Goal: Book appointment/travel/reservation

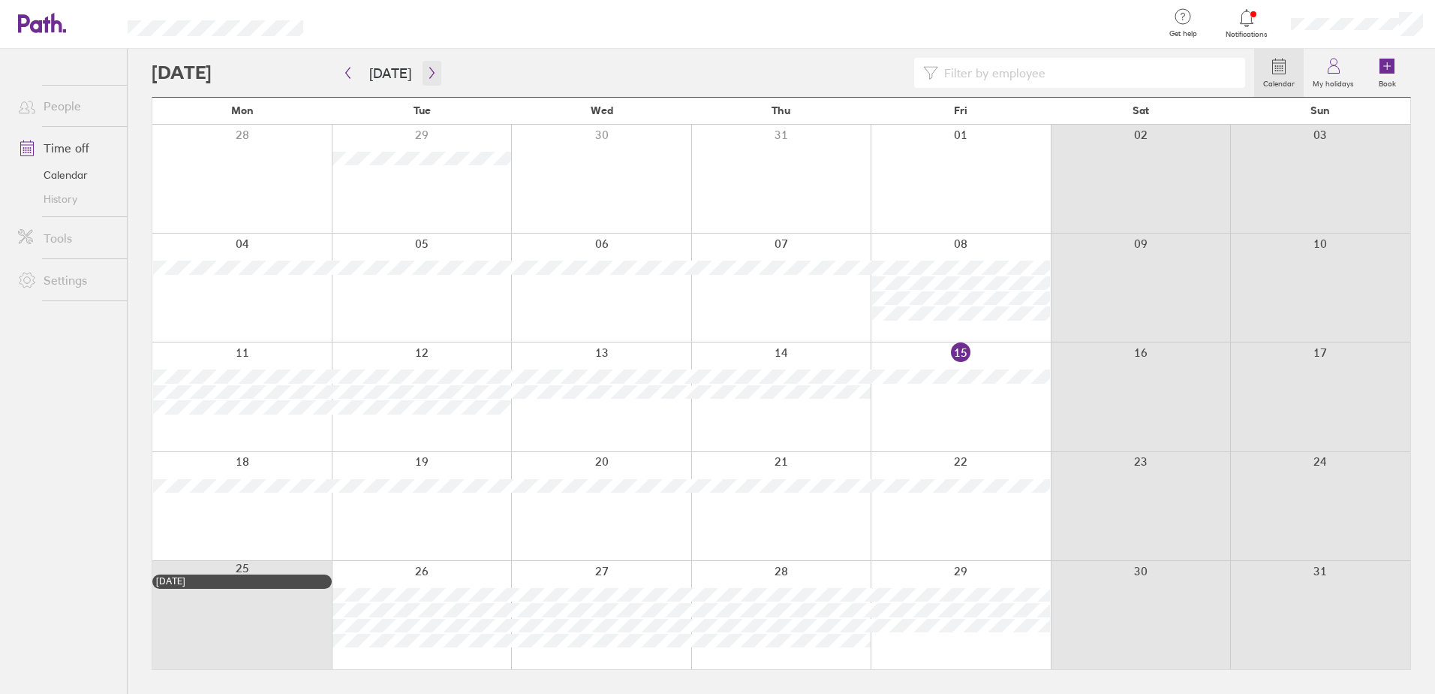
click at [429, 82] on button "button" at bounding box center [432, 73] width 19 height 25
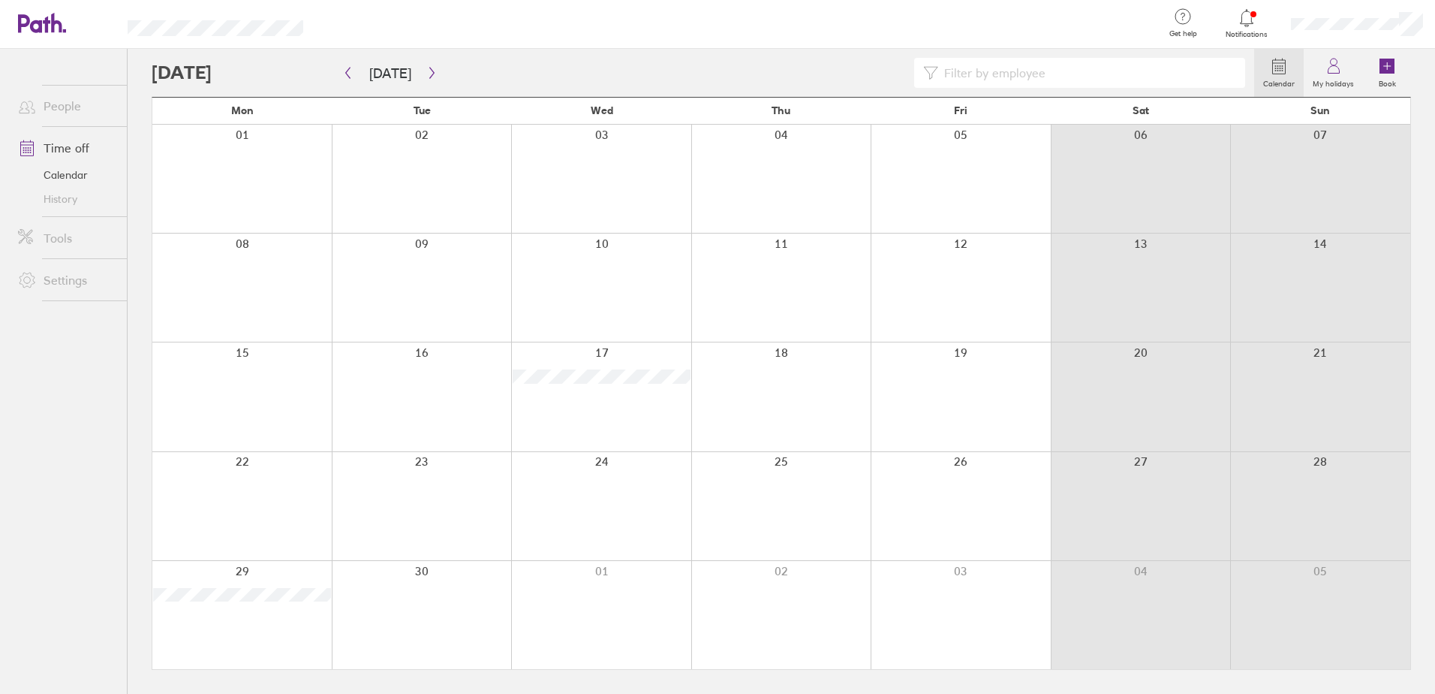
click at [223, 374] on div at bounding box center [241, 396] width 179 height 108
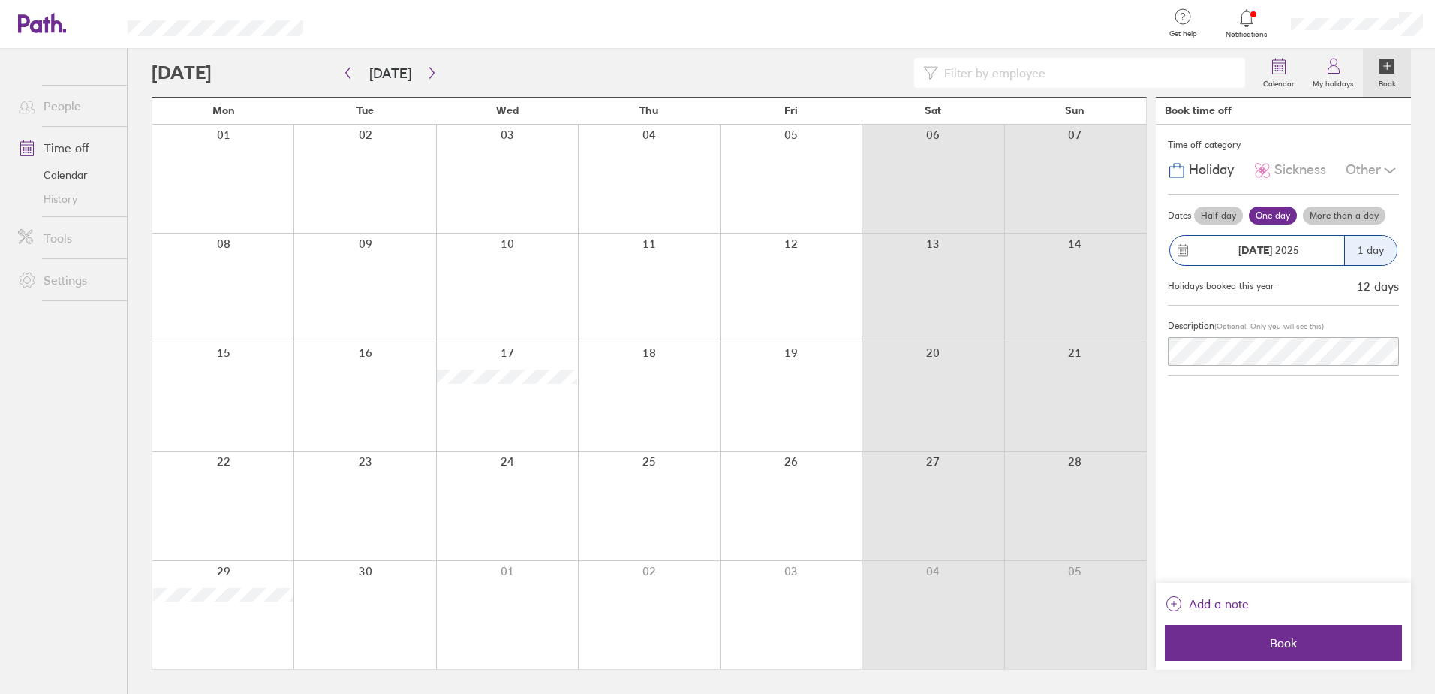
click at [259, 378] on div at bounding box center [222, 396] width 141 height 108
click at [1321, 248] on div "[DATE]" at bounding box center [1269, 250] width 152 height 12
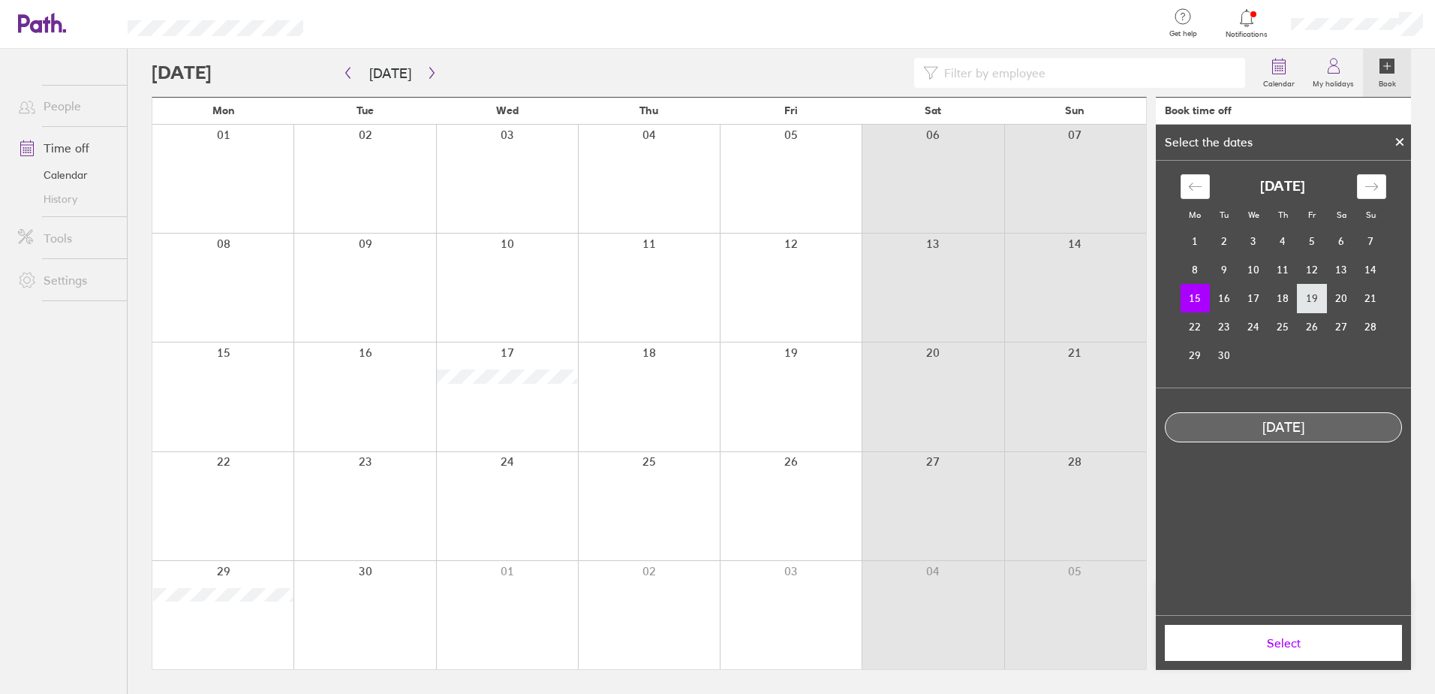
click at [1307, 295] on td "19" at bounding box center [1312, 298] width 29 height 29
click at [1189, 299] on td "15" at bounding box center [1195, 298] width 29 height 29
click at [1336, 650] on button "Select" at bounding box center [1283, 643] width 237 height 36
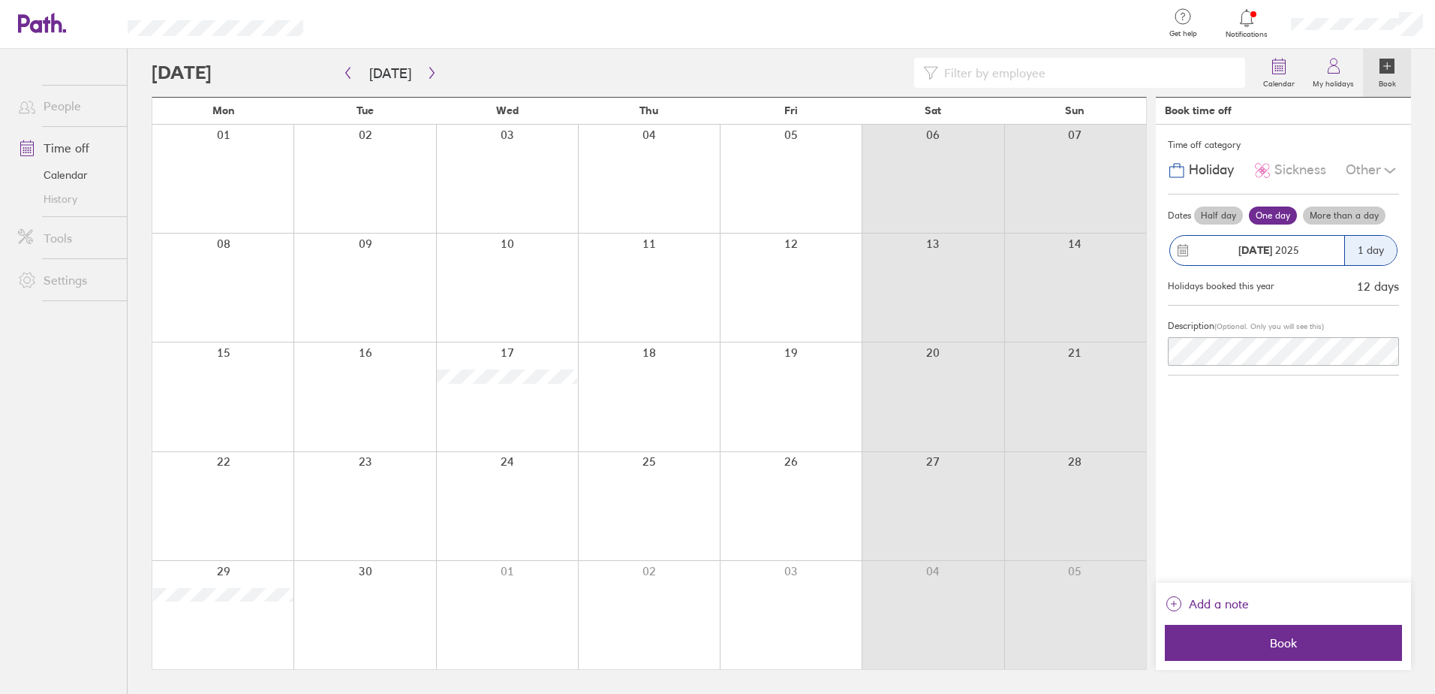
click at [1359, 246] on div "1 day" at bounding box center [1371, 250] width 53 height 29
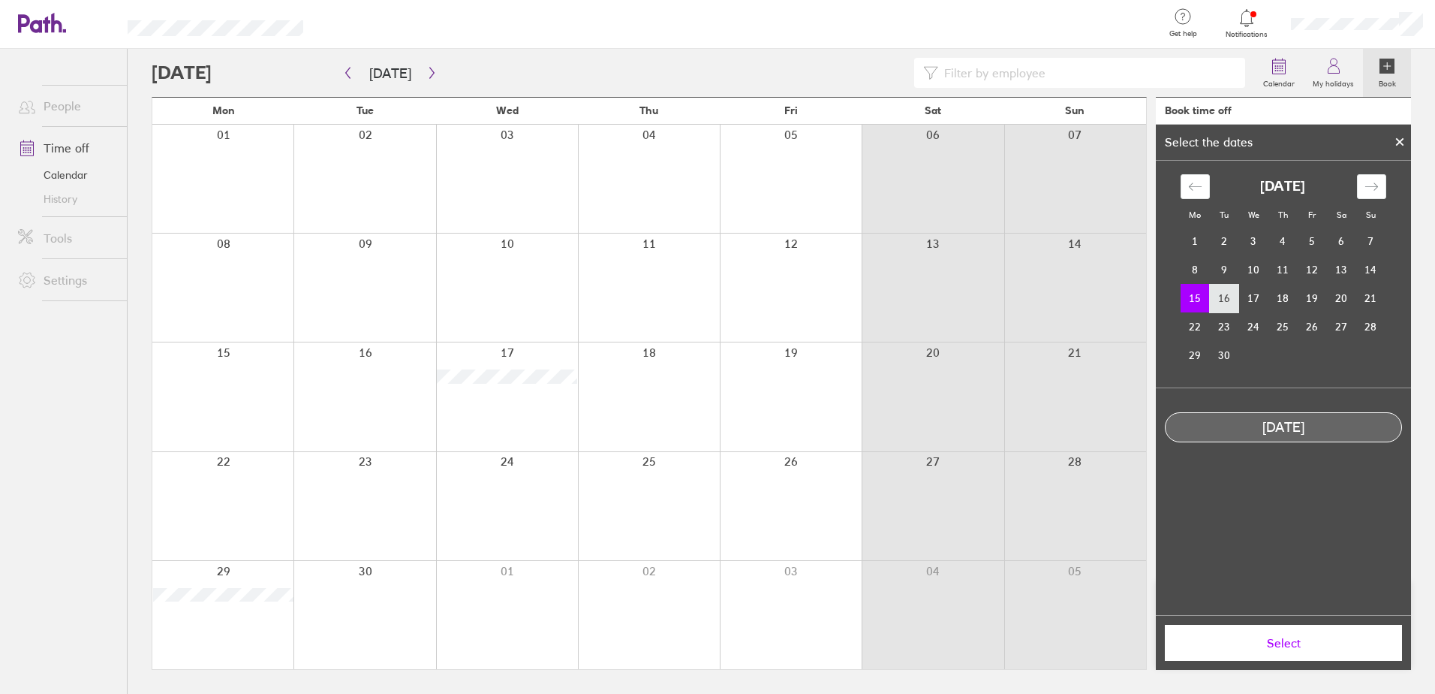
click at [1215, 303] on td "16" at bounding box center [1224, 298] width 29 height 29
click at [1198, 297] on td "15" at bounding box center [1195, 298] width 29 height 29
click at [1257, 652] on button "Select" at bounding box center [1283, 643] width 237 height 36
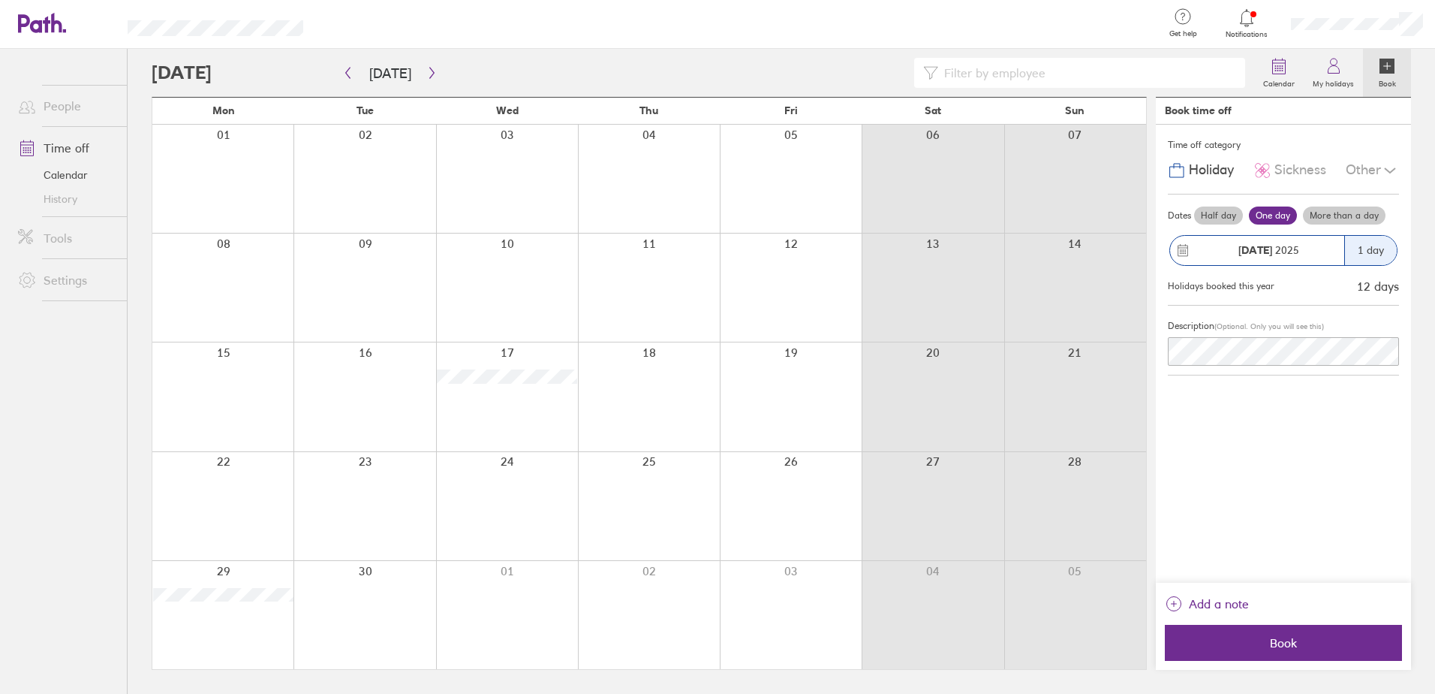
click at [1323, 215] on label "More than a day" at bounding box center [1344, 215] width 83 height 18
click at [0, 0] on input "More than a day" at bounding box center [0, 0] width 0 height 0
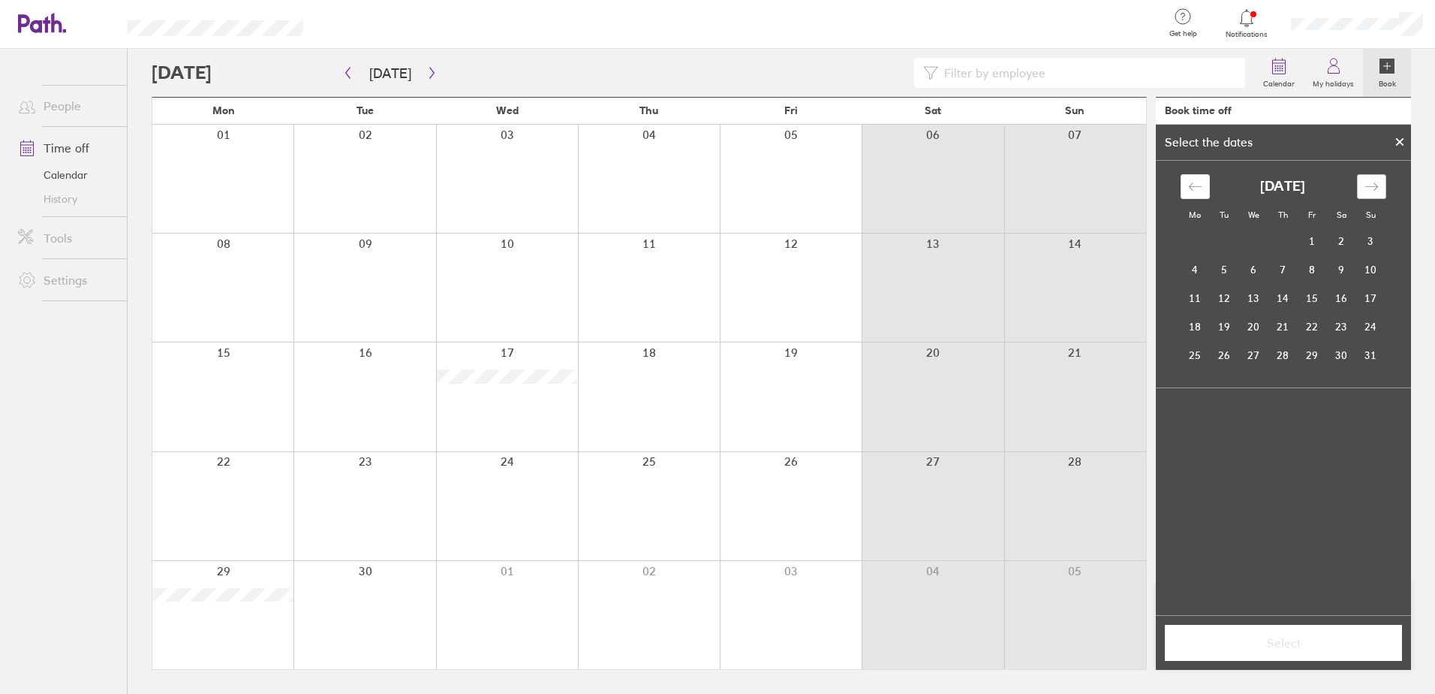
click at [1386, 181] on div "Move forward to switch to the next month." at bounding box center [1371, 186] width 29 height 25
click at [1207, 294] on td "15" at bounding box center [1195, 298] width 29 height 29
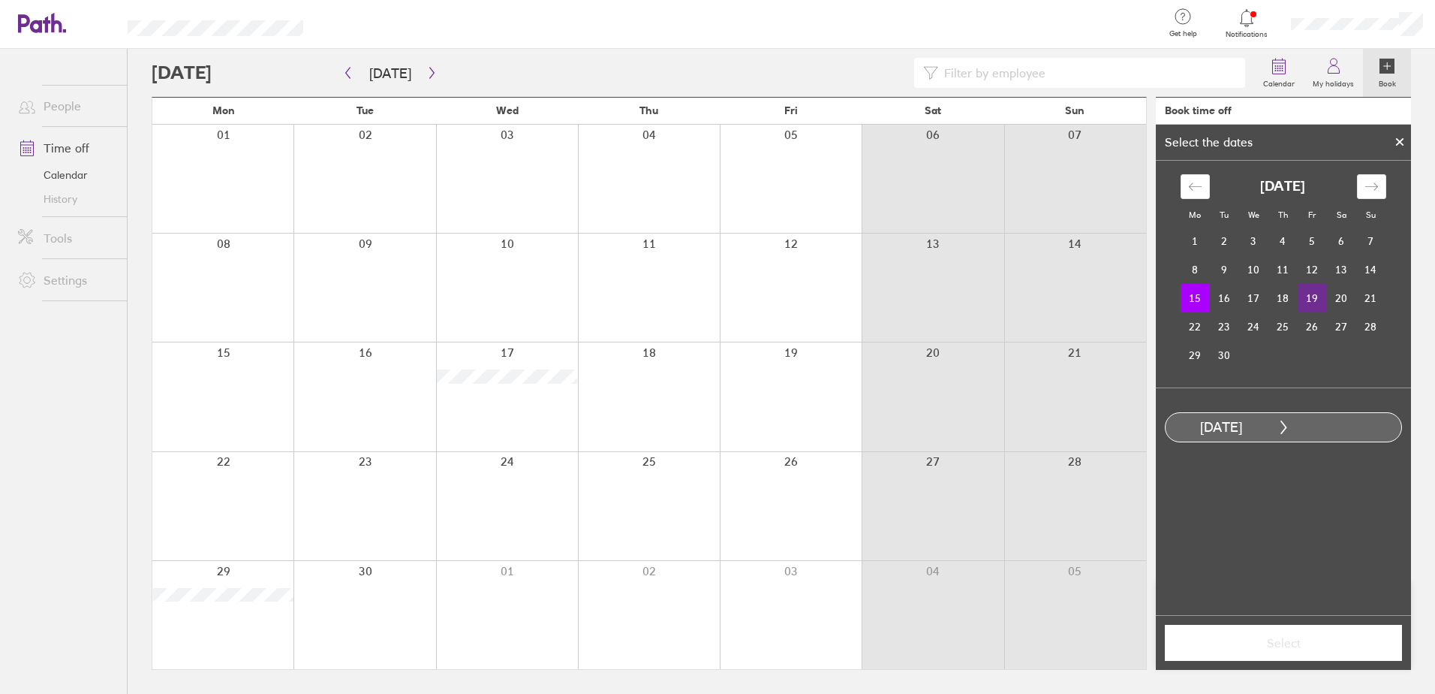
click at [1317, 301] on td "19" at bounding box center [1312, 298] width 29 height 29
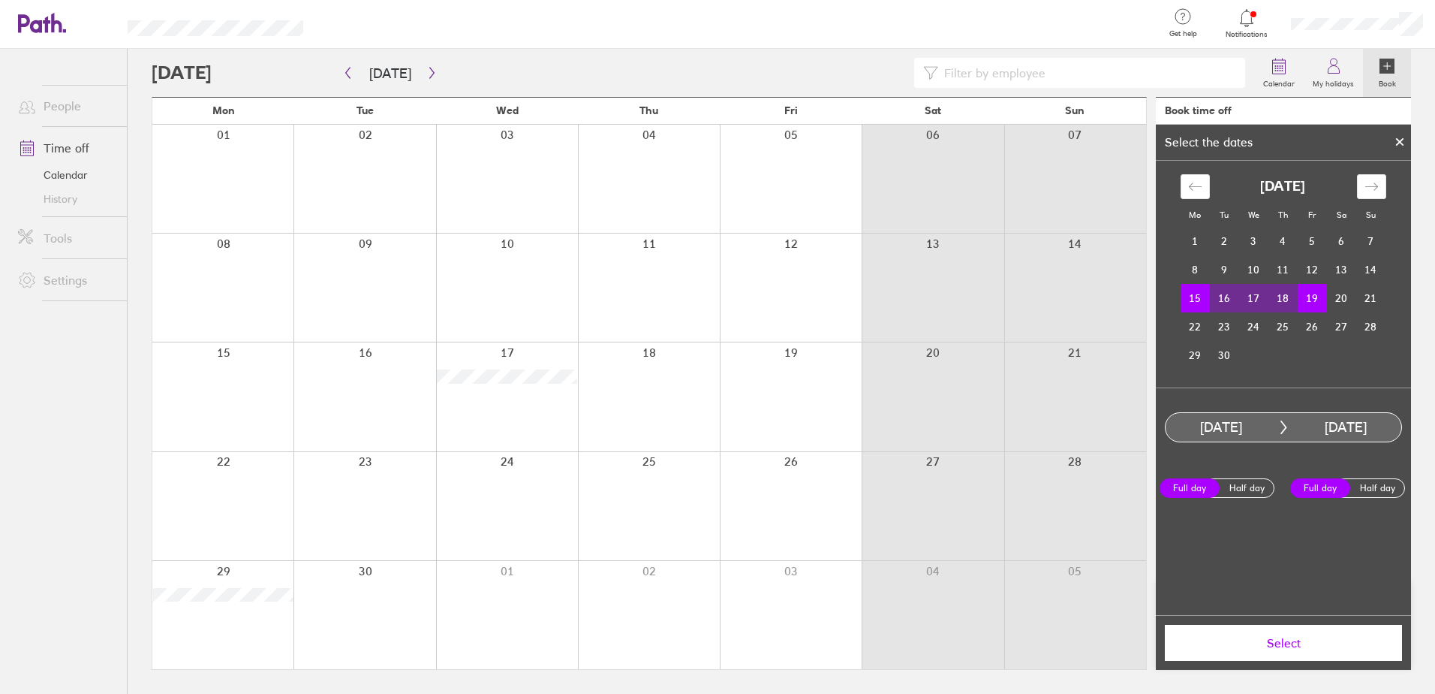
click at [1266, 636] on span "Select" at bounding box center [1284, 643] width 216 height 14
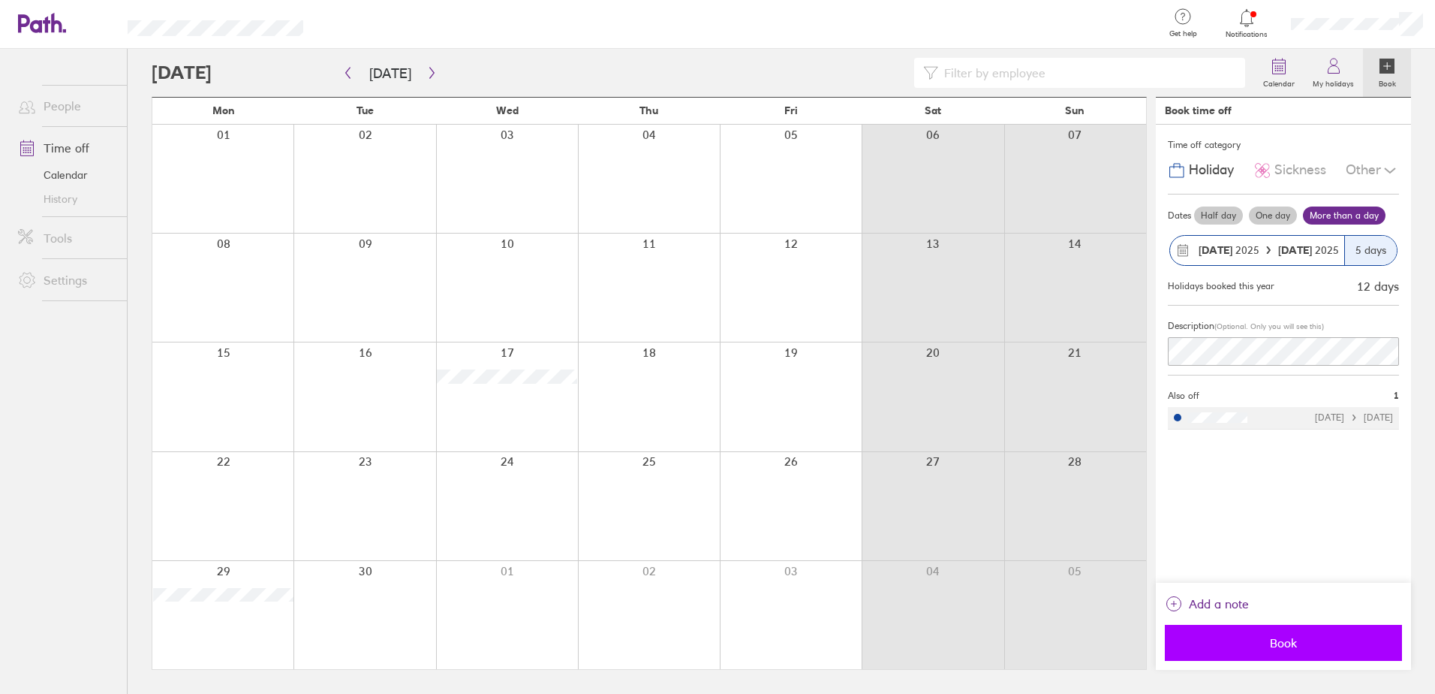
click at [1299, 643] on span "Book" at bounding box center [1284, 643] width 216 height 14
